Goal: Answer question/provide support: Share knowledge or assist other users

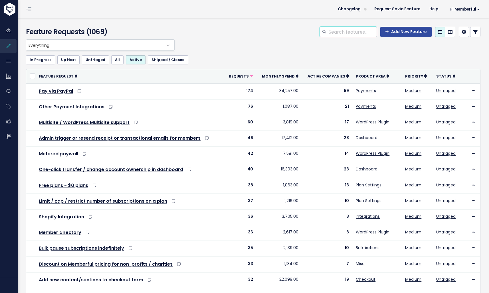
click at [329, 30] on input "search" at bounding box center [352, 32] width 49 height 10
type input "cap"
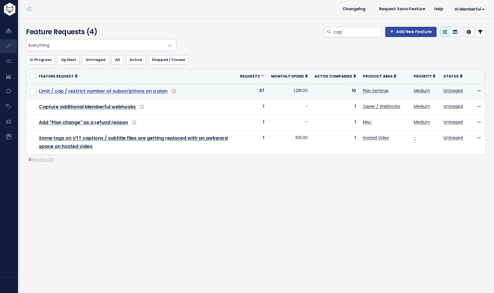
click at [138, 90] on link "Limit / cap / restrict number of subscriptions on a plan" at bounding box center [103, 91] width 128 height 7
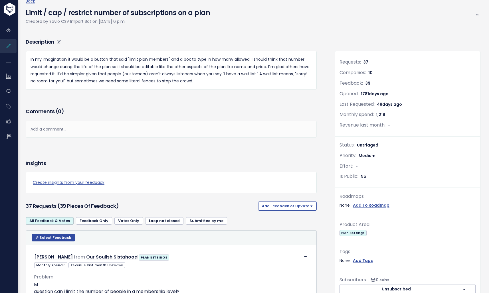
scroll to position [103, 0]
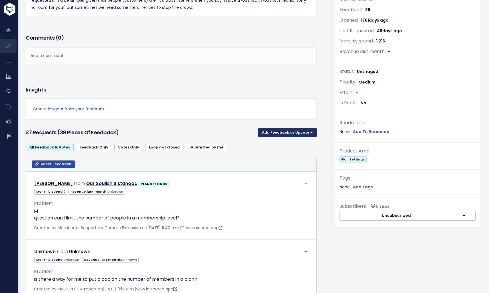
click at [267, 132] on button "Add Feedback or Upvote" at bounding box center [287, 132] width 59 height 9
click at [278, 156] on link "Add Feedback" at bounding box center [288, 158] width 54 height 11
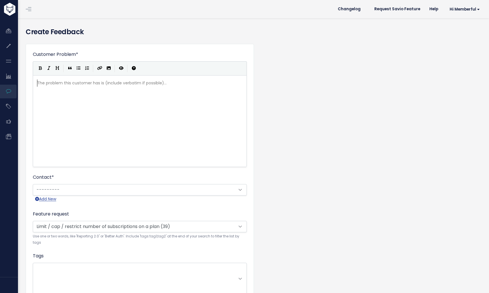
scroll to position [1, 0]
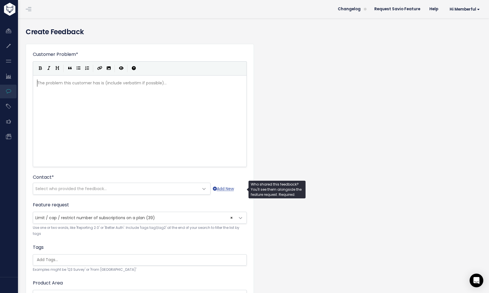
click at [122, 192] on span "Select who provided the feedback..." at bounding box center [116, 188] width 166 height 11
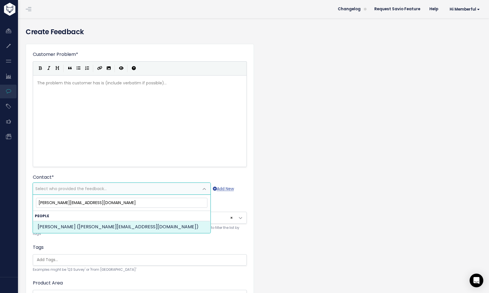
type input "[PERSON_NAME][EMAIL_ADDRESS][DOMAIN_NAME]"
select select "89919818"
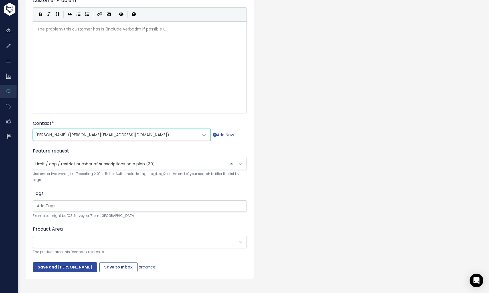
scroll to position [67, 0]
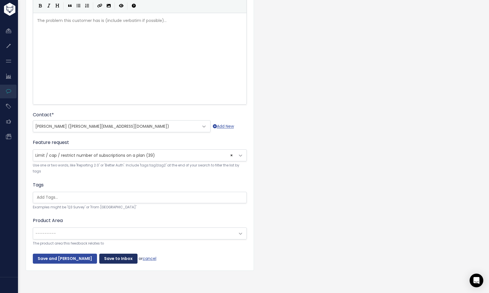
click at [113, 255] on input "Save to Inbox" at bounding box center [118, 259] width 38 height 10
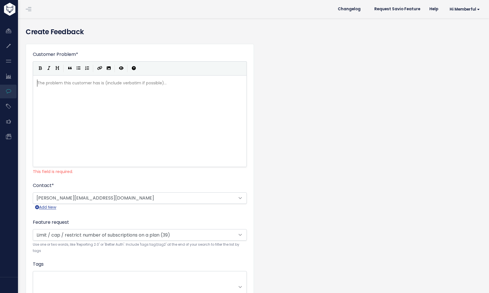
scroll to position [1, 0]
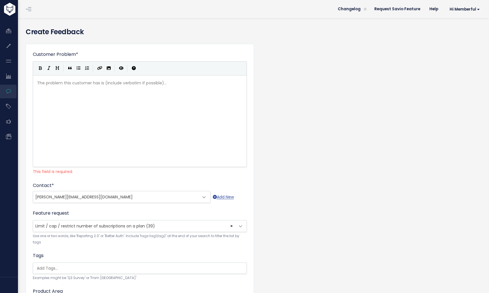
click at [84, 128] on div "The problem this customer has is (include verbatim if possible)... xxxxxxxxxx ​" at bounding box center [147, 128] width 222 height 100
type textarea "Custer"
type textarea "omer needs a wa"
type textarea "away"
type textarea "way to pre-apr"
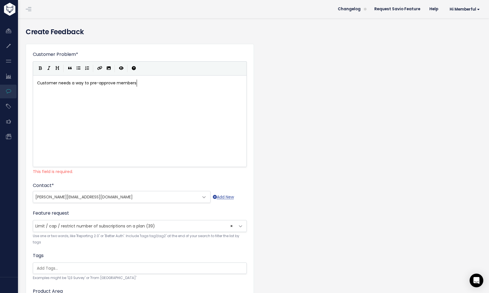
scroll to position [2, 33]
type textarea "prove members."
click at [112, 176] on form "Customer Problem * Customer needs a way to pre-approve members. | | | | prove m…" at bounding box center [140, 193] width 214 height 284
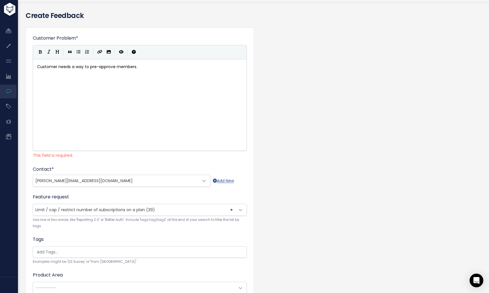
scroll to position [75, 0]
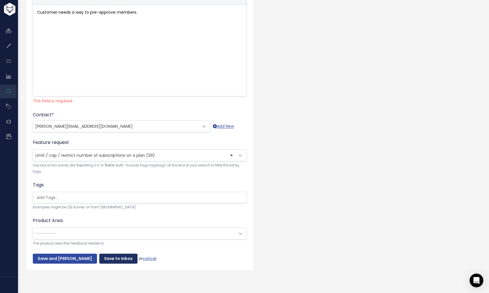
click at [100, 255] on input "Save to Inbox" at bounding box center [118, 259] width 38 height 10
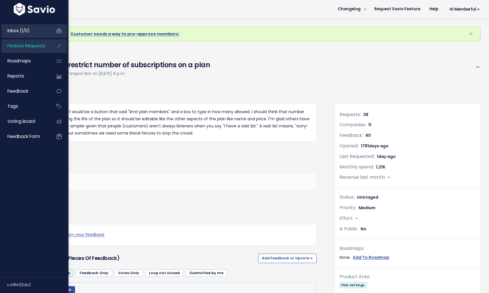
click at [38, 30] on link "Inbox (1/0)" at bounding box center [24, 30] width 46 height 13
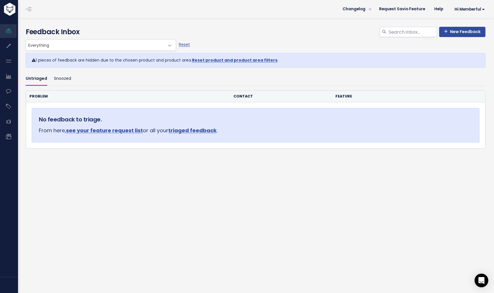
click at [229, 61] on link "Reset product and product area filters" at bounding box center [234, 60] width 85 height 6
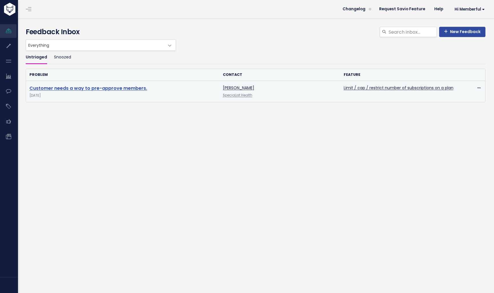
click at [117, 88] on link "Customer needs a way to pre-approve members." at bounding box center [88, 88] width 118 height 7
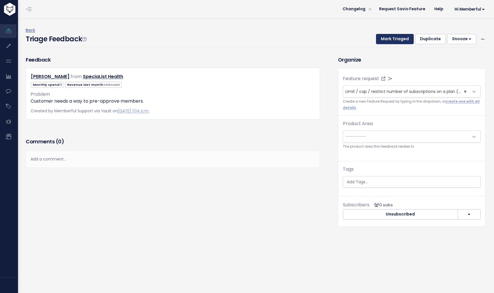
click at [394, 39] on button "Mark Triaged" at bounding box center [395, 39] width 38 height 10
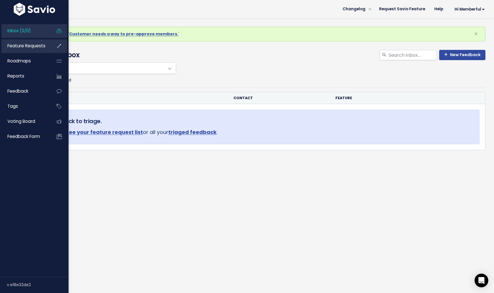
click at [20, 48] on span "Feature Requests" at bounding box center [26, 46] width 38 height 6
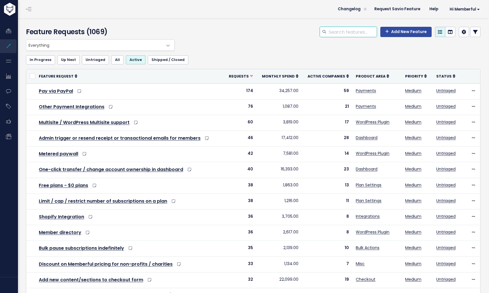
click at [343, 29] on input "search" at bounding box center [352, 32] width 49 height 10
type input "cap"
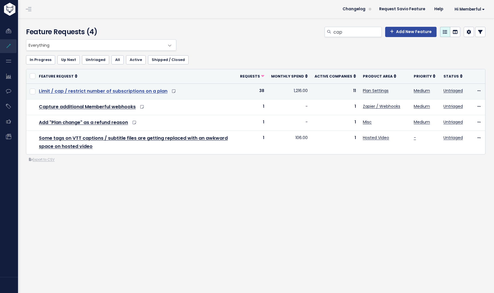
click at [145, 92] on link "Limit / cap / restrict number of subscriptions on a plan" at bounding box center [103, 91] width 128 height 7
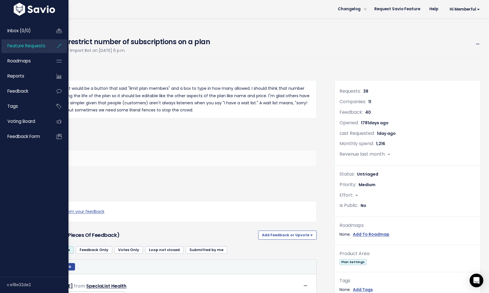
click at [22, 49] on link "Feature Requests" at bounding box center [24, 45] width 46 height 13
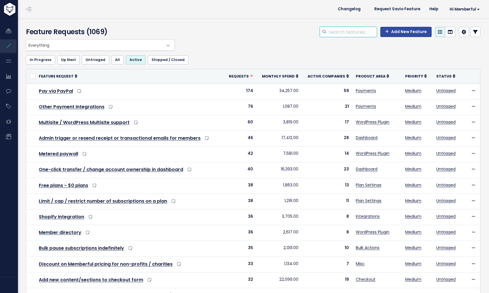
click at [336, 30] on input "search" at bounding box center [352, 32] width 49 height 10
type input "c"
type input "r"
type input "pre-approval"
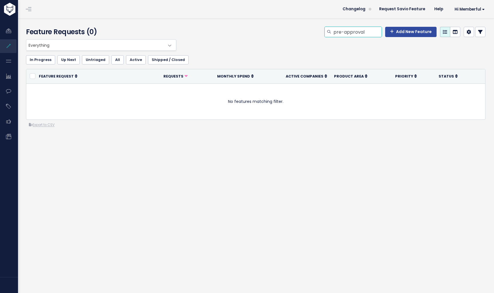
drag, startPoint x: 335, startPoint y: 31, endPoint x: 327, endPoint y: 31, distance: 8.9
click at [327, 31] on div "pre-approval" at bounding box center [352, 32] width 57 height 10
type input "approval"
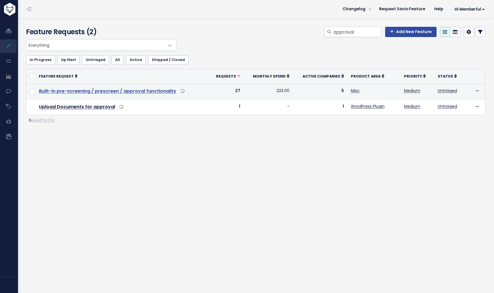
click at [167, 90] on link "Built-in pre-screening / prescreen / approval functionality" at bounding box center [107, 91] width 137 height 7
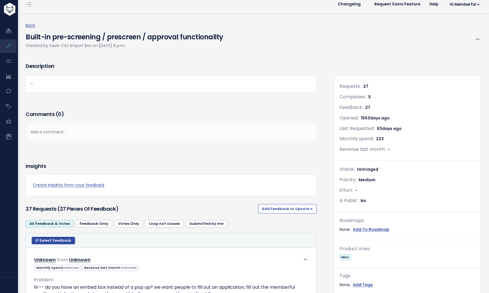
scroll to position [5, 0]
click at [284, 208] on button "Add Feedback or Upvote" at bounding box center [287, 208] width 59 height 9
click at [289, 233] on link "Add Feedback" at bounding box center [288, 234] width 54 height 11
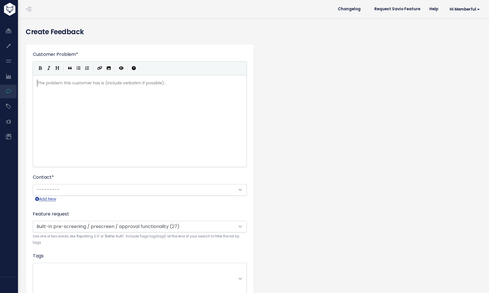
scroll to position [1, 0]
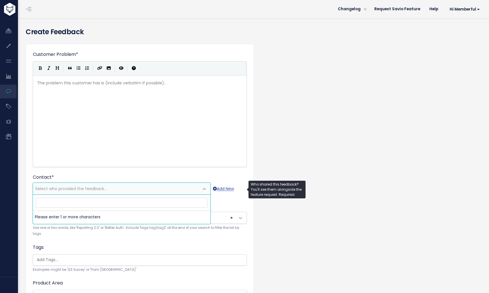
click at [143, 190] on span "Select who provided the feedback..." at bounding box center [116, 188] width 166 height 11
type input "[PERSON_NAME][EMAIL_ADDRESS][DOMAIN_NAME]"
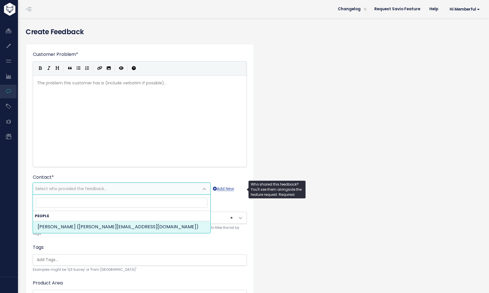
select select "89919818"
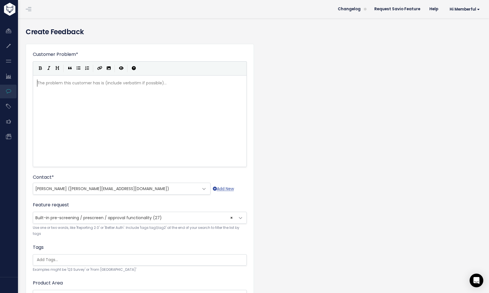
click at [114, 127] on div "The problem this customer has is (include verbatim if possible)... xxxxxxxxxx ​" at bounding box center [147, 128] width 222 height 100
type textarea "Customer needs a way to pre-scren and"
type textarea "en and ar"
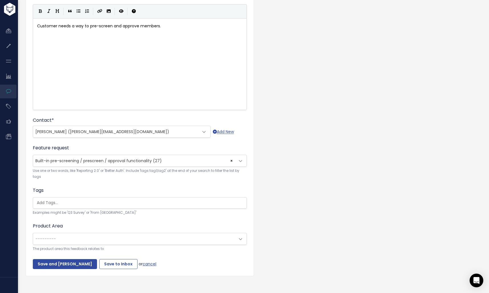
scroll to position [67, 0]
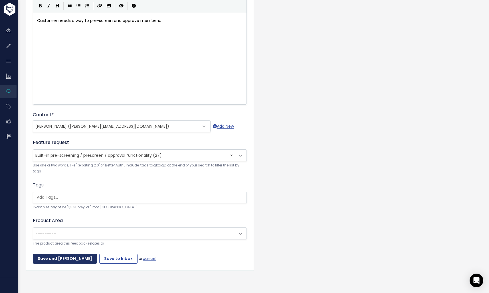
type textarea "pprove members."
click at [84, 256] on input "Save and [PERSON_NAME]" at bounding box center [65, 259] width 64 height 10
